Goal: Navigation & Orientation: Find specific page/section

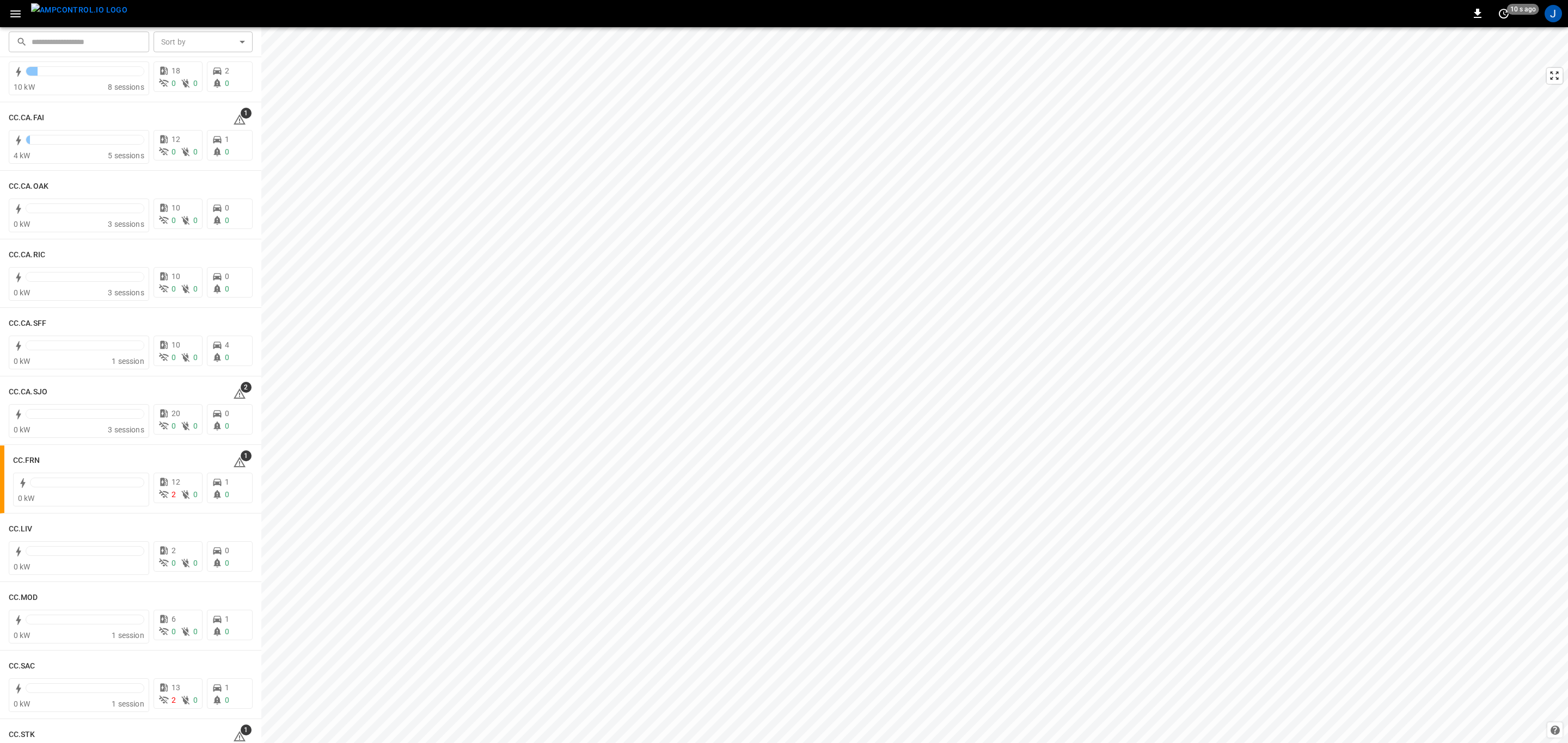
scroll to position [653, 0]
